Goal: Check status: Check status

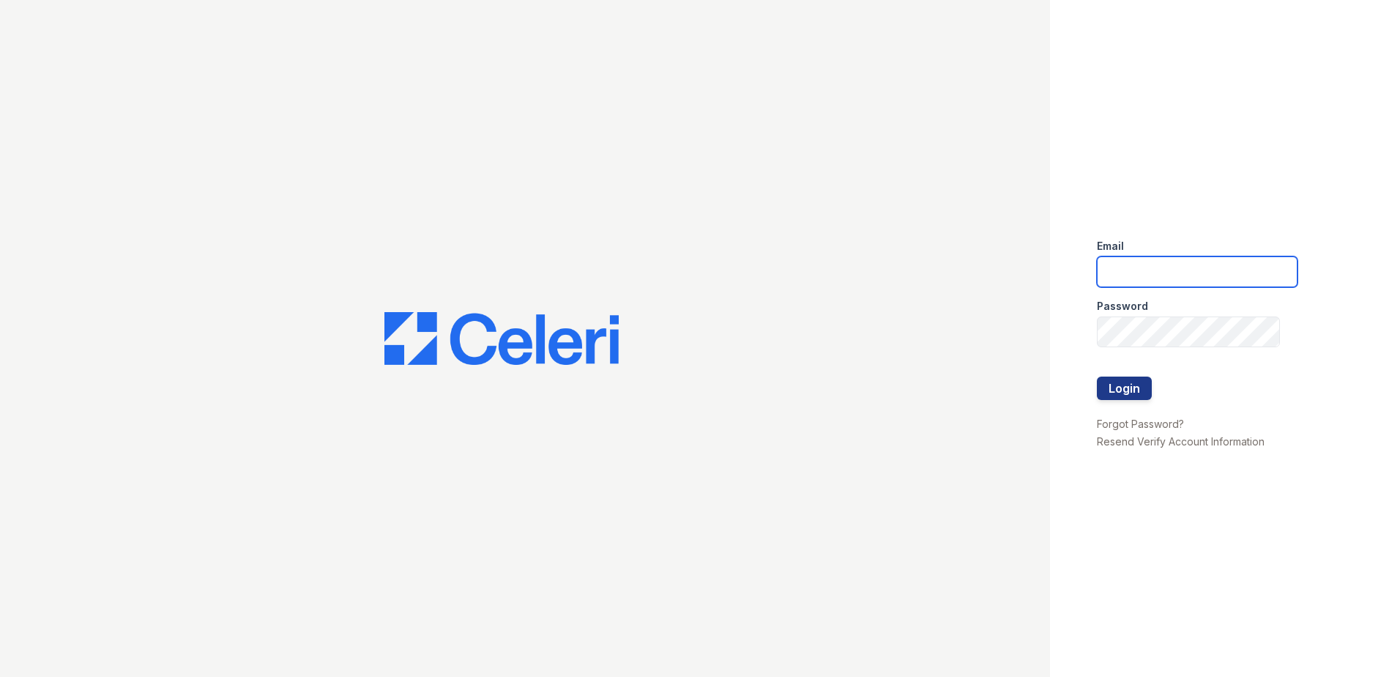
click at [1160, 280] on input "email" at bounding box center [1197, 271] width 201 height 31
type input "[EMAIL_ADDRESS][DOMAIN_NAME]"
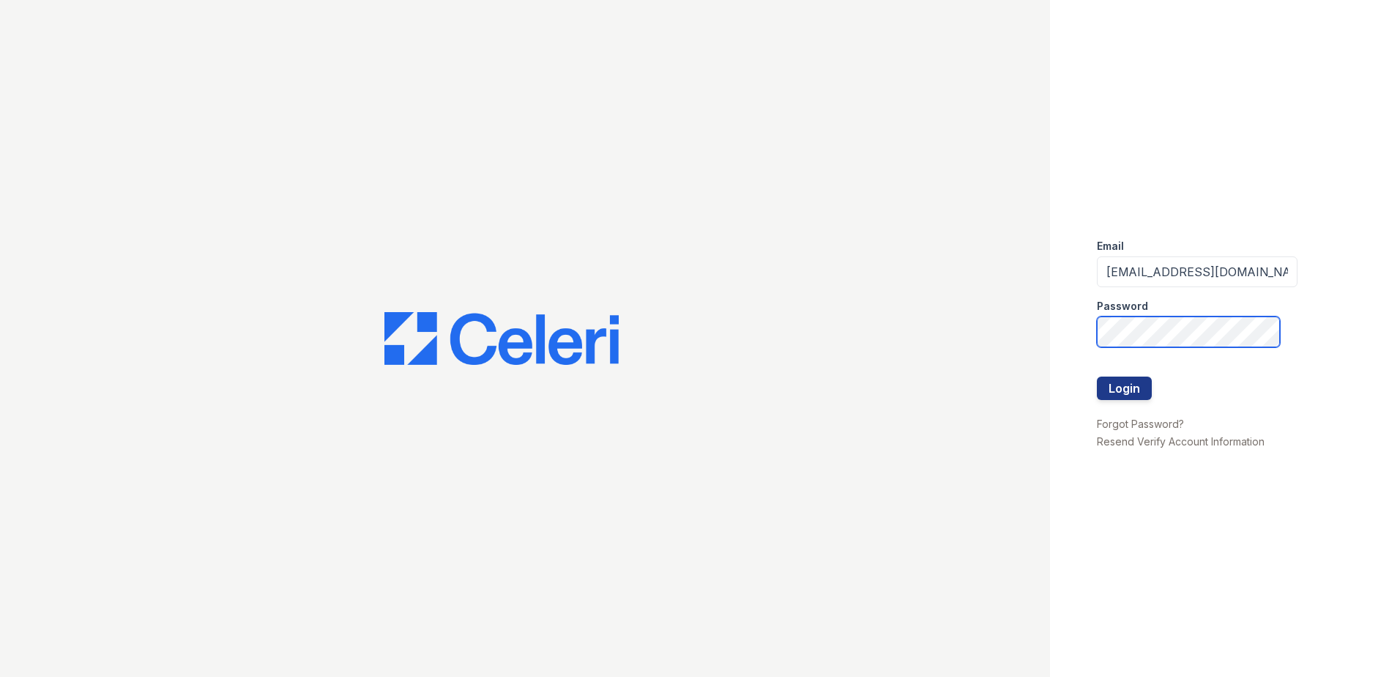
click at [1097, 376] on button "Login" at bounding box center [1124, 387] width 55 height 23
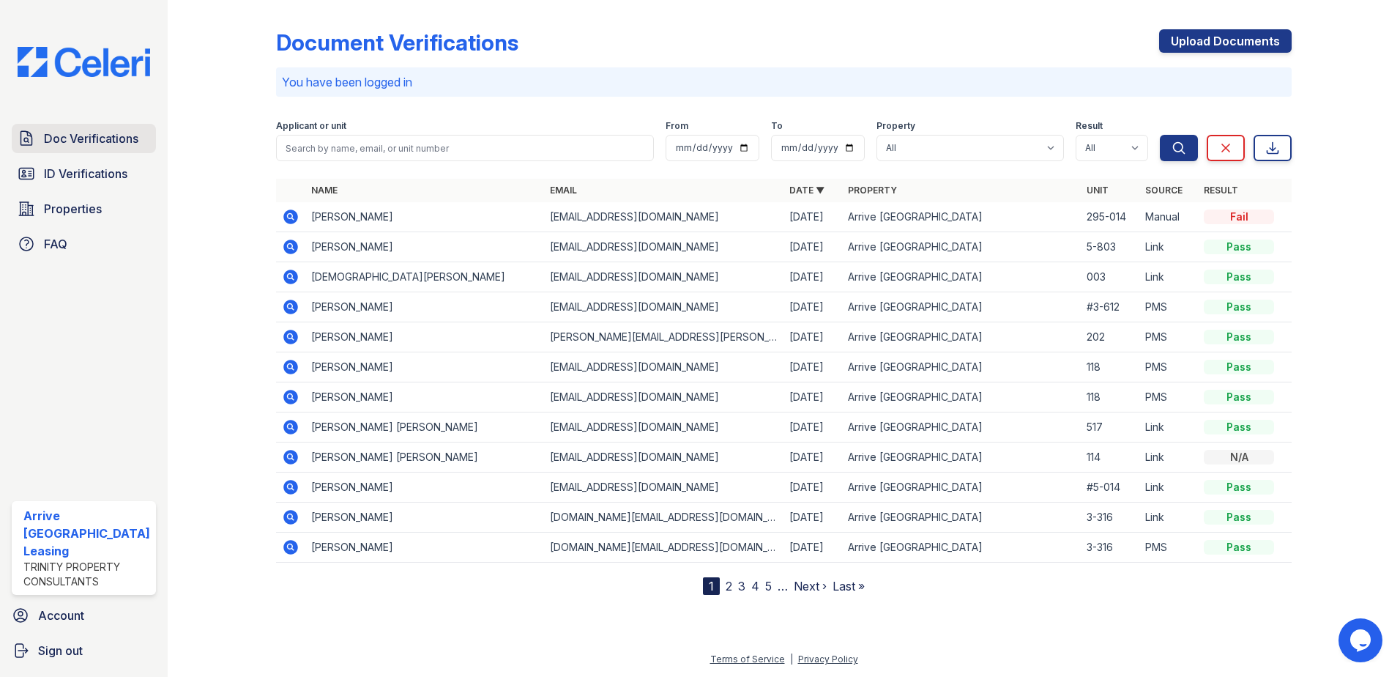
click at [120, 147] on link "Doc Verifications" at bounding box center [84, 138] width 144 height 29
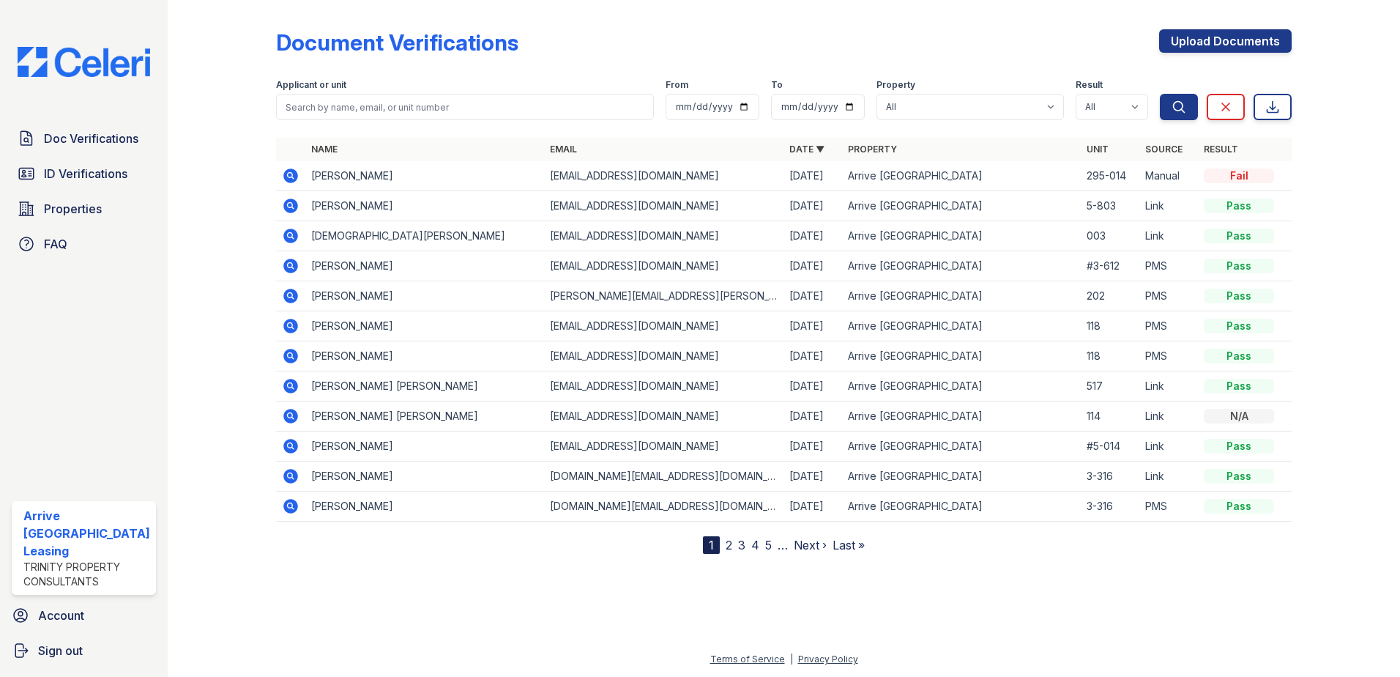
click at [286, 180] on icon at bounding box center [290, 175] width 15 height 15
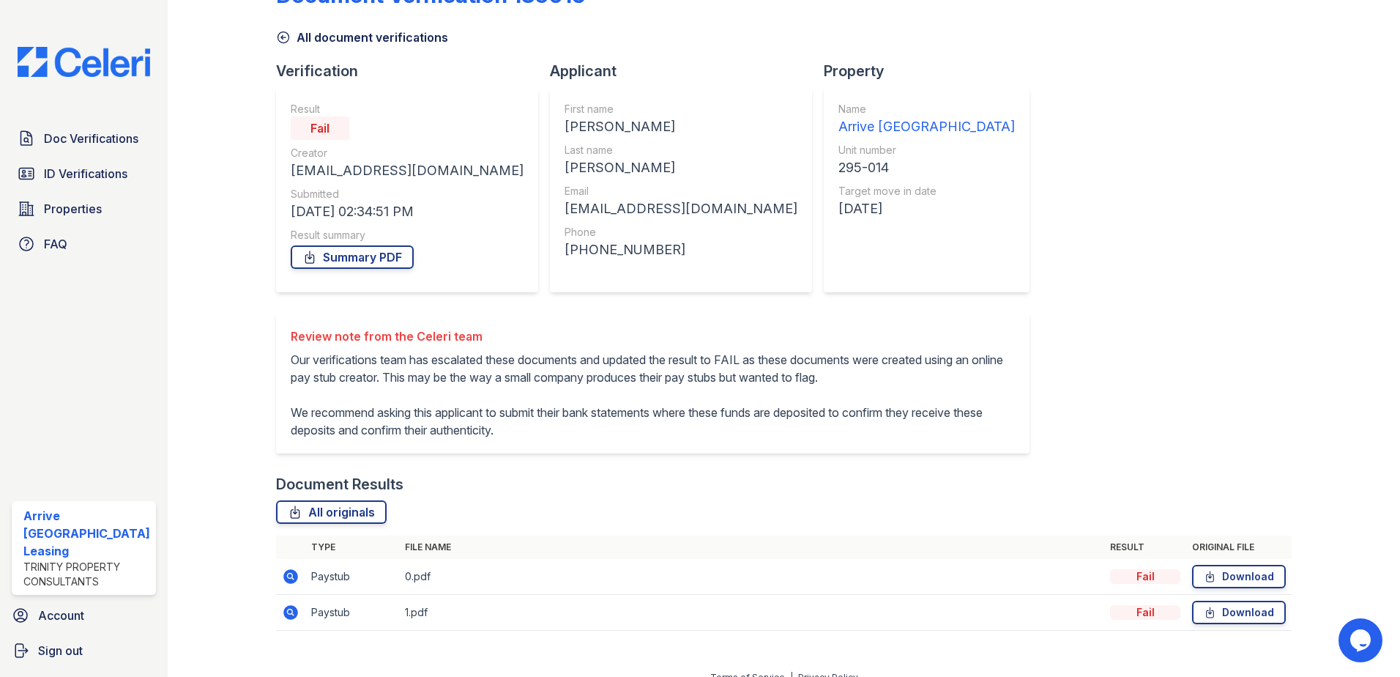
scroll to position [83, 0]
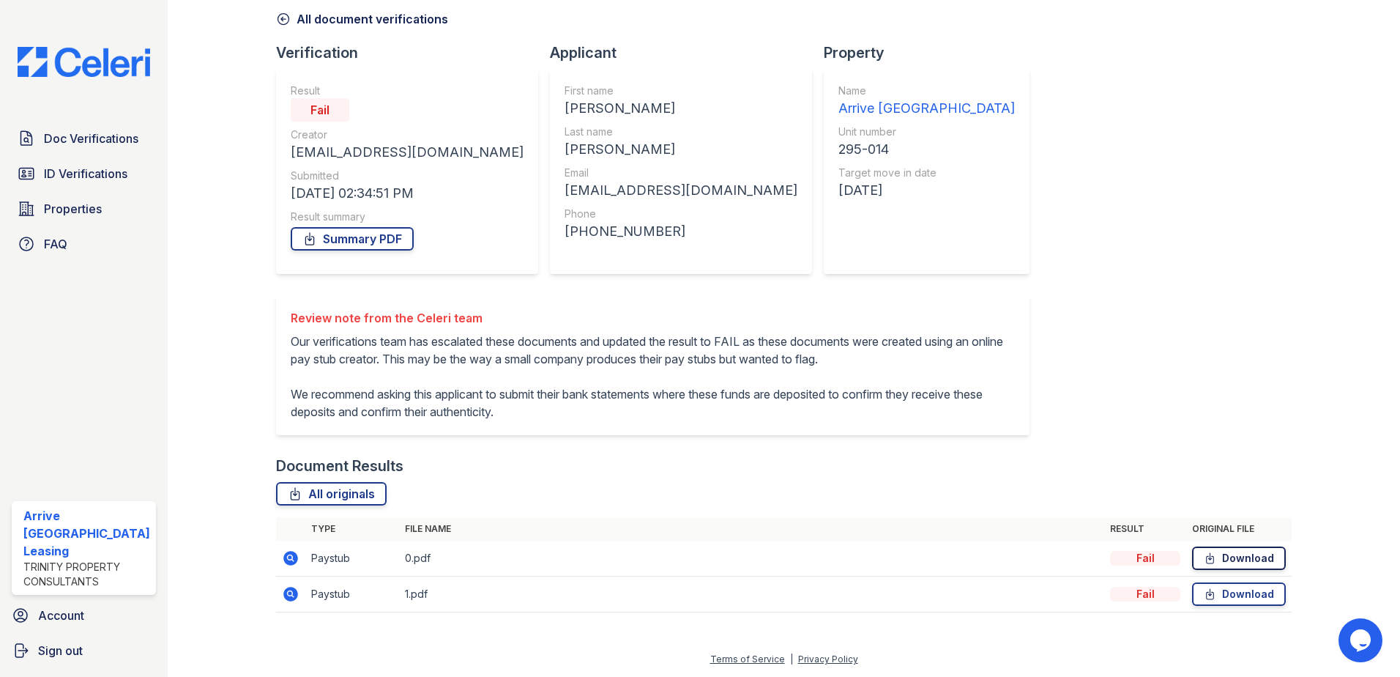
drag, startPoint x: 1237, startPoint y: 537, endPoint x: 1212, endPoint y: 554, distance: 30.3
drag, startPoint x: 1208, startPoint y: 557, endPoint x: 1194, endPoint y: 557, distance: 13.9
click at [1204, 557] on icon at bounding box center [1210, 558] width 12 height 15
